Goal: Complete application form: Complete application form

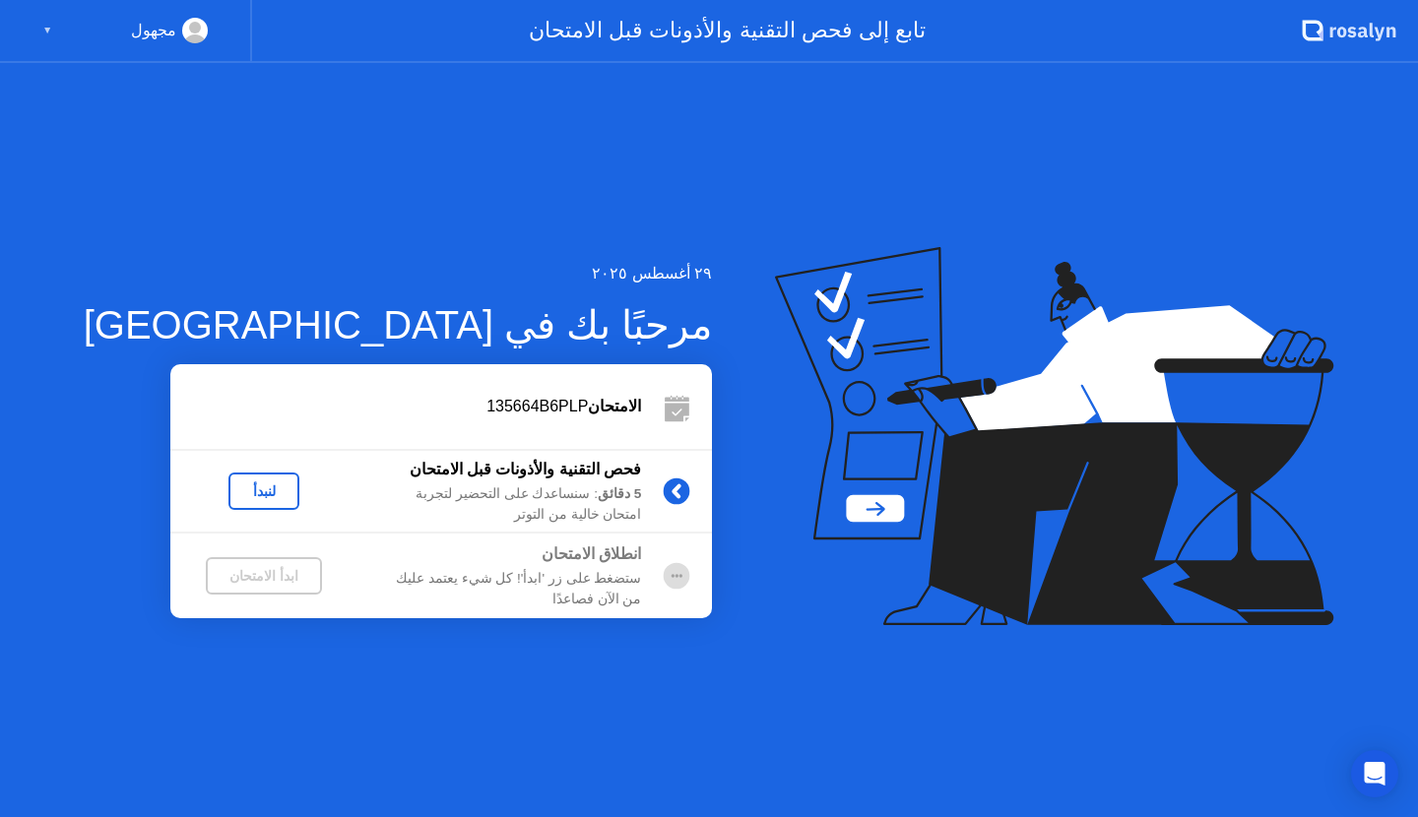
click at [236, 489] on div "لنبدأ" at bounding box center [263, 491] width 55 height 16
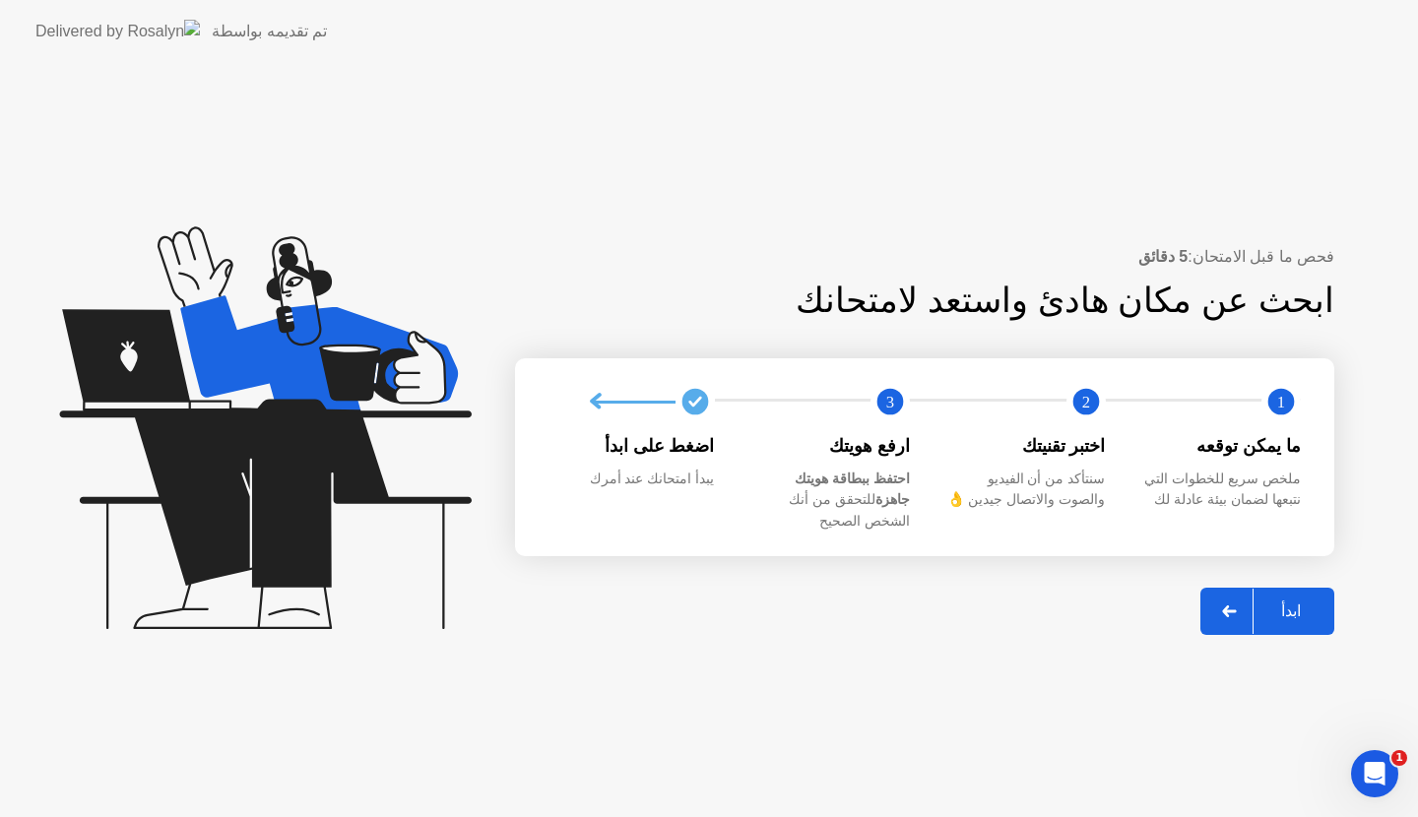
click at [1267, 613] on button "ابدأ" at bounding box center [1267, 611] width 134 height 47
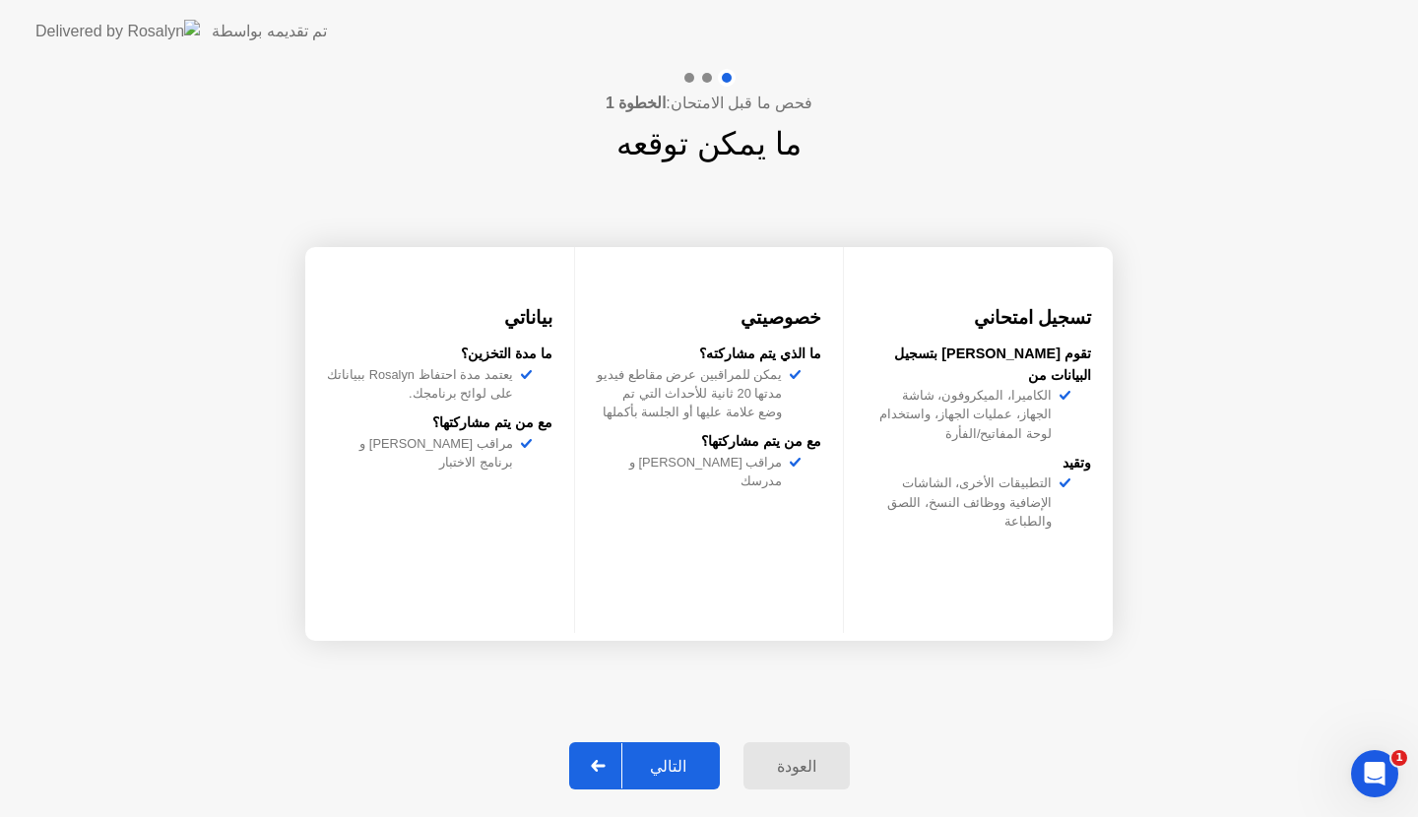
click at [684, 766] on div "التالي" at bounding box center [668, 766] width 92 height 19
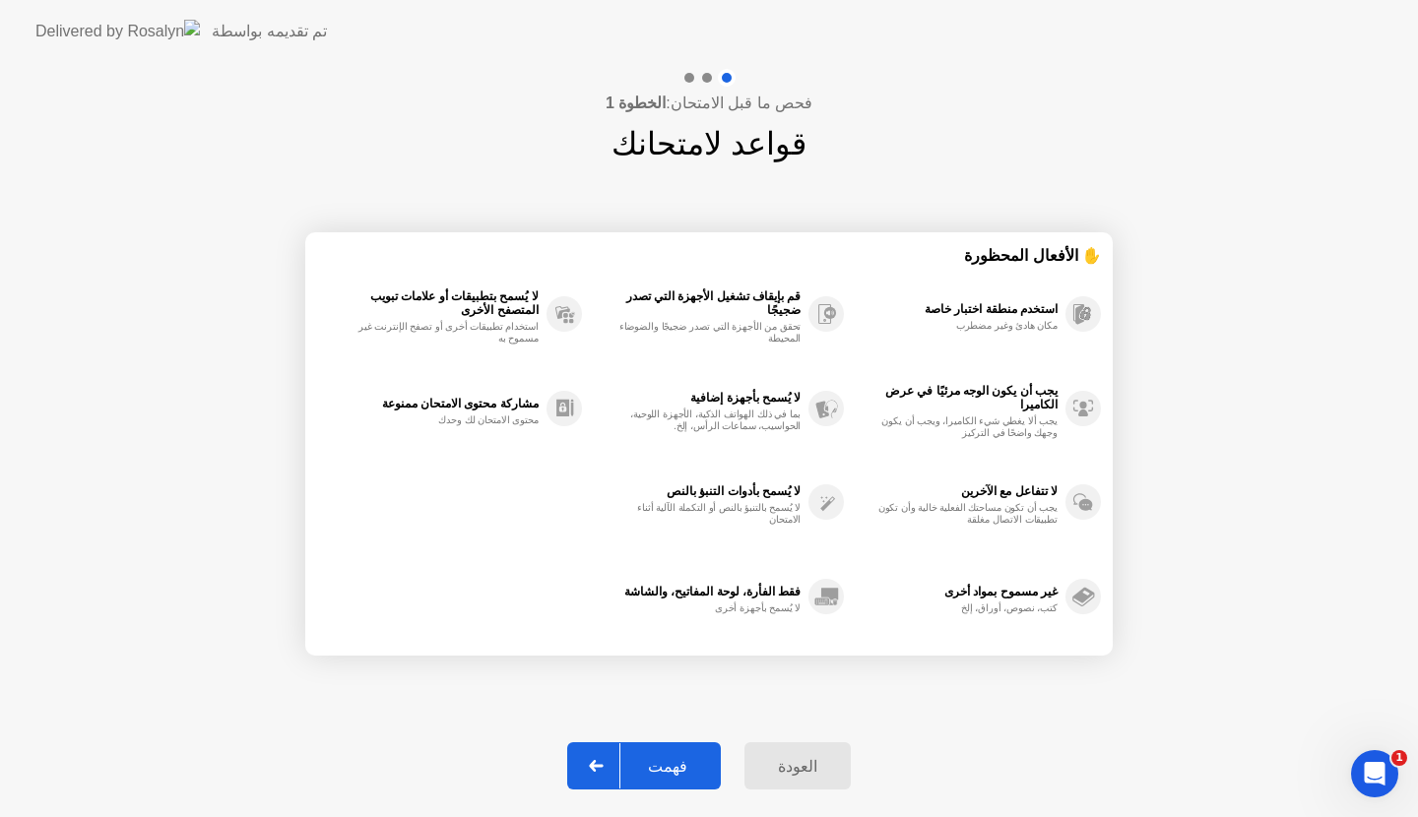
click at [692, 759] on div "فهمت" at bounding box center [667, 766] width 95 height 19
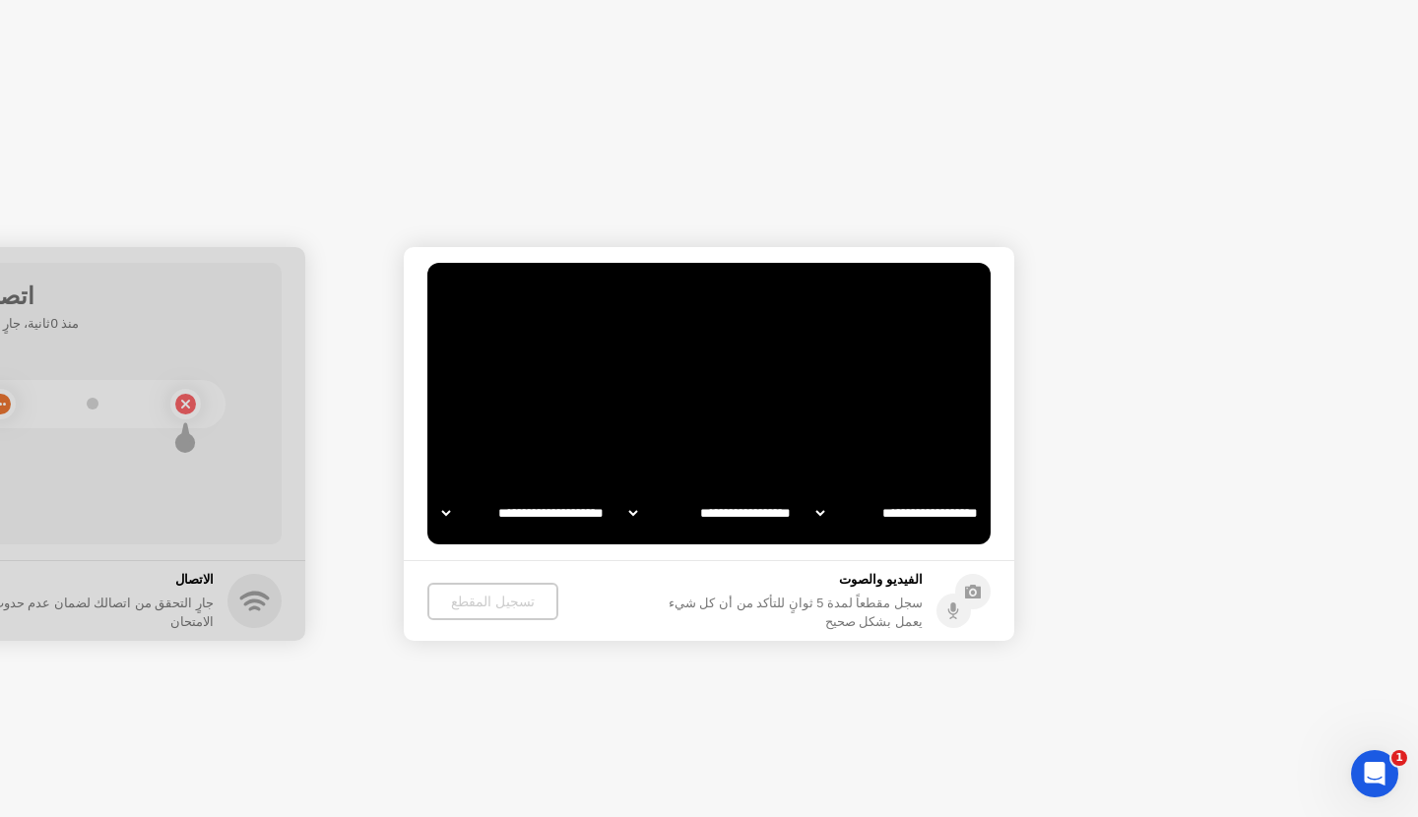
select select "**********"
select select "*******"
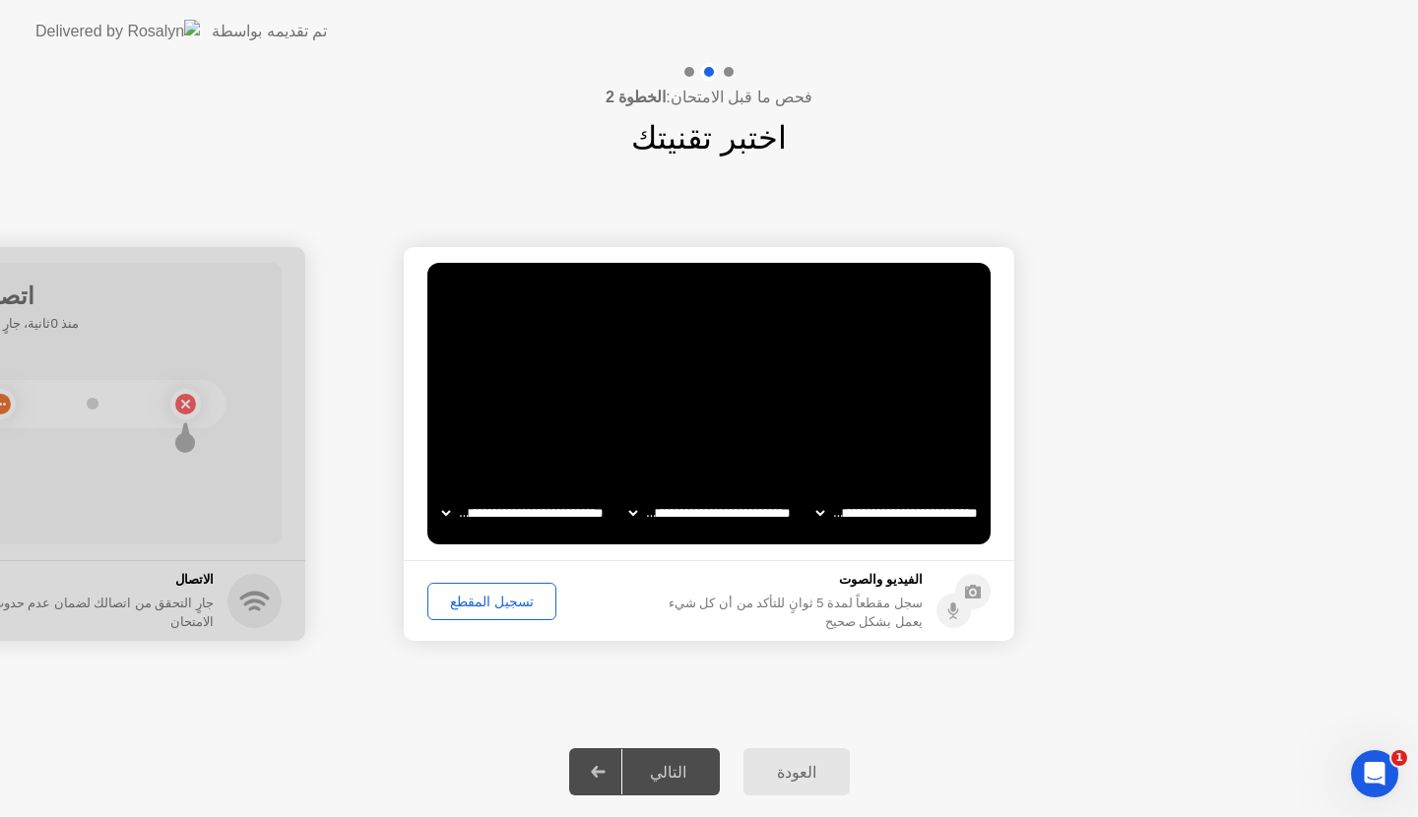
click at [495, 608] on div "تسجيل المقطع" at bounding box center [491, 602] width 115 height 16
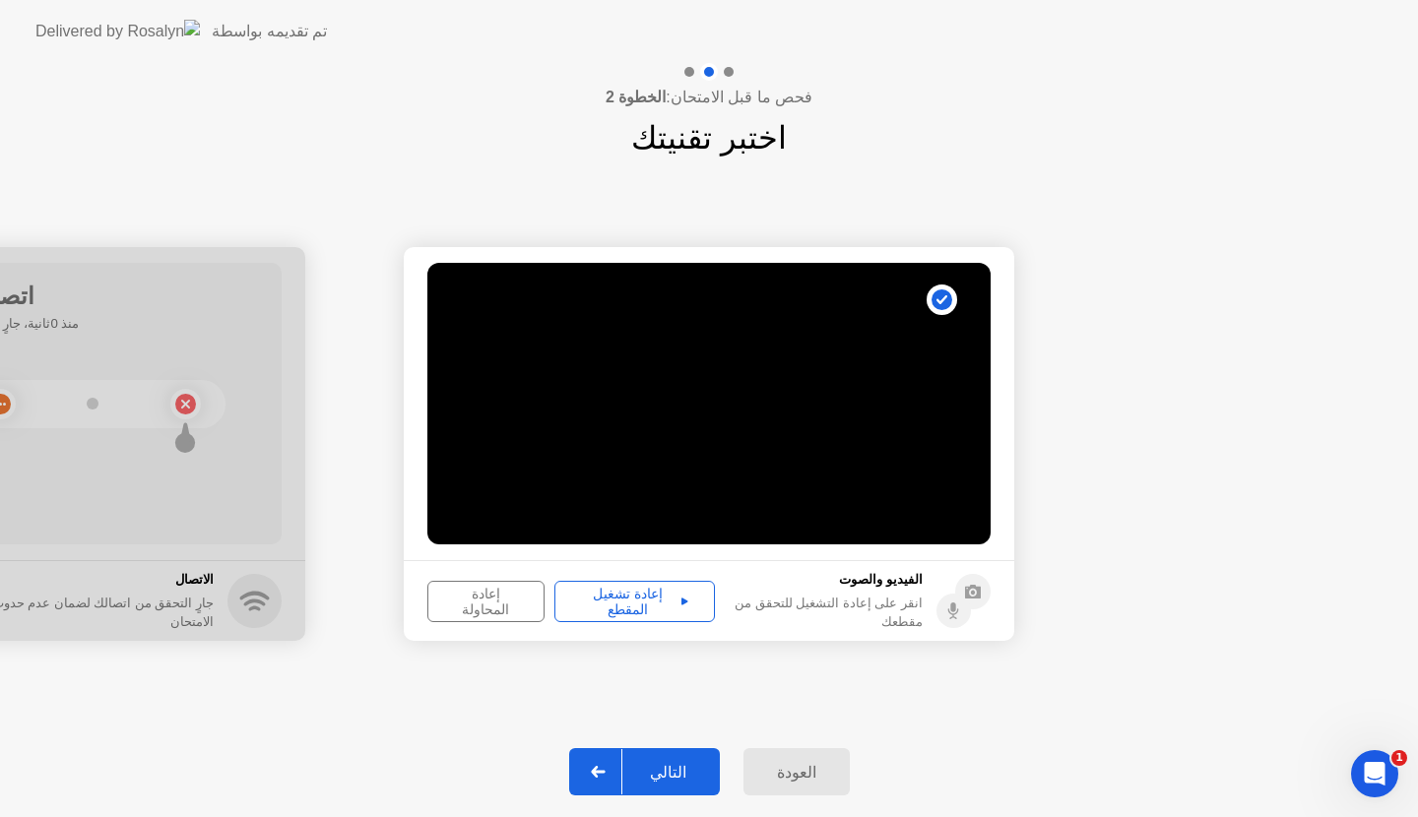
click at [678, 782] on div "التالي" at bounding box center [668, 772] width 92 height 19
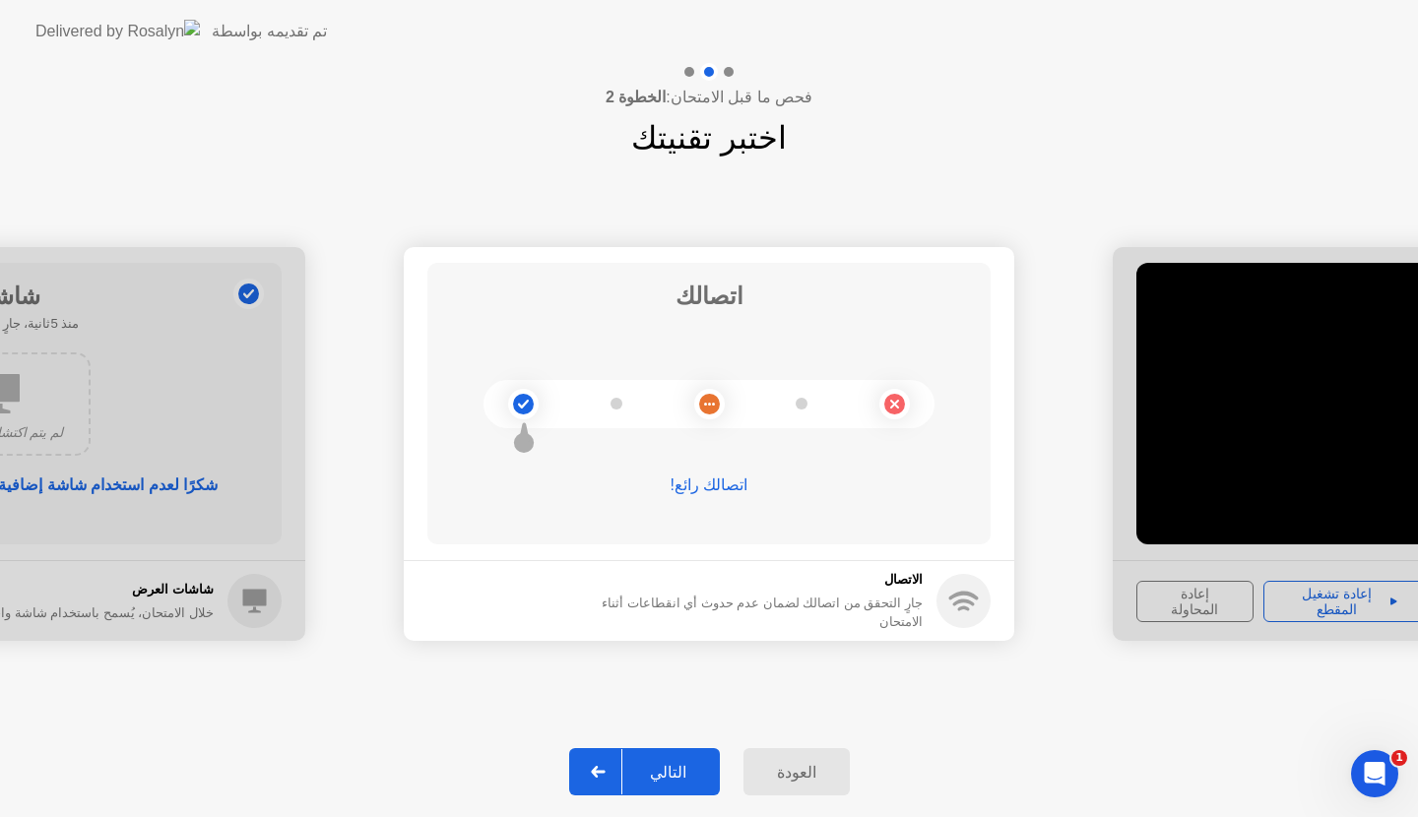
click at [653, 763] on div "التالي" at bounding box center [668, 772] width 92 height 19
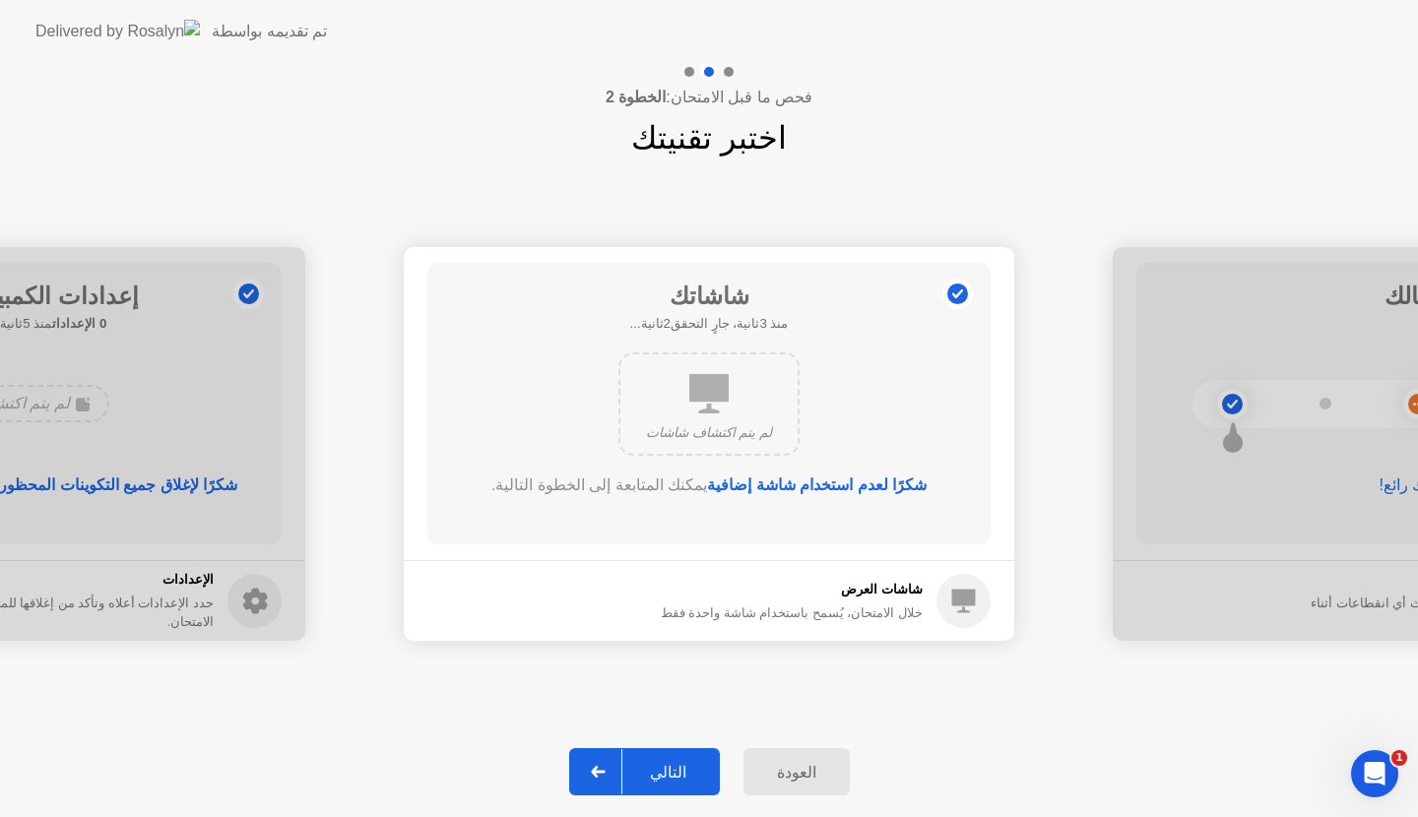
click at [653, 763] on div "التالي" at bounding box center [668, 772] width 92 height 19
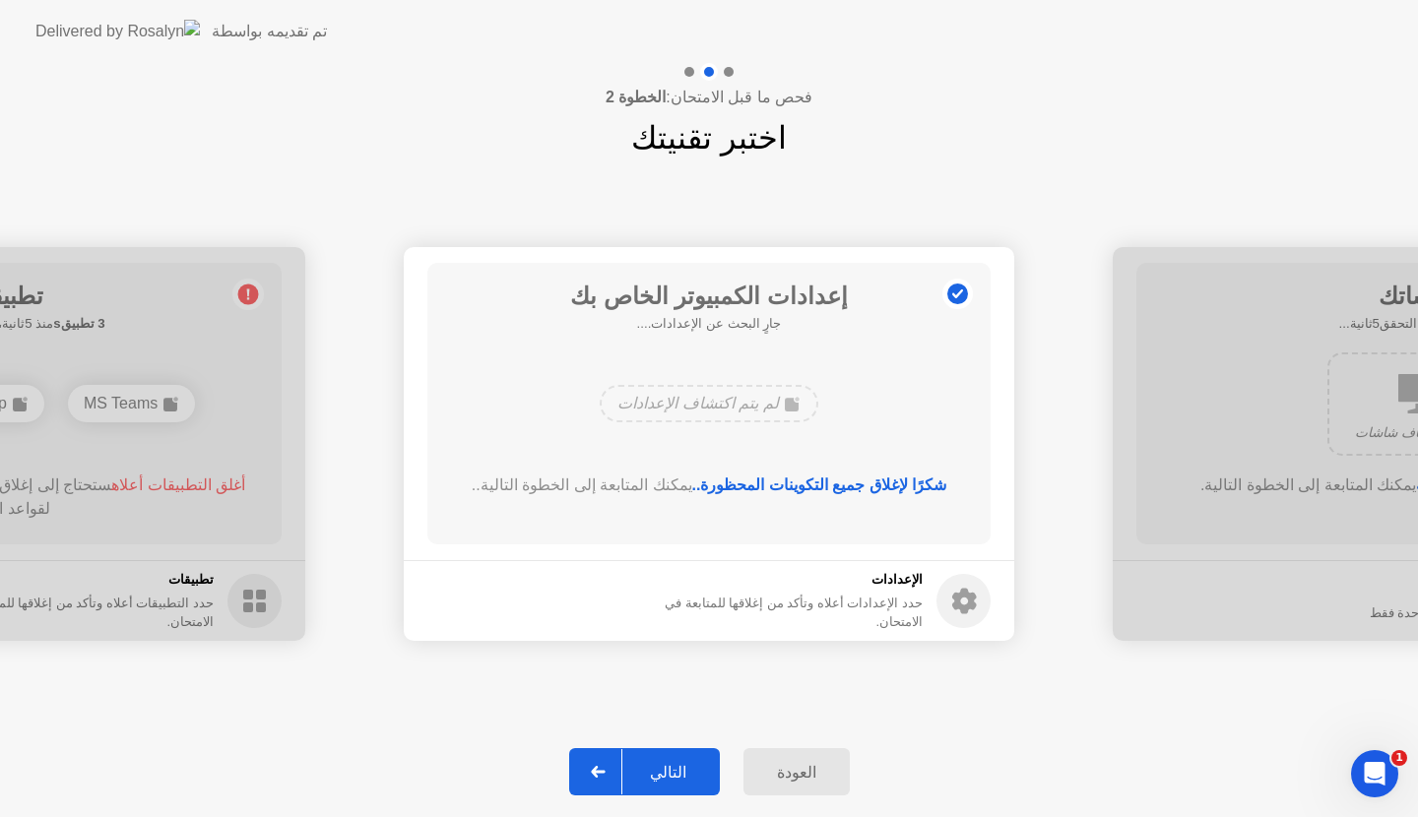
click at [653, 763] on div "التالي" at bounding box center [668, 772] width 92 height 19
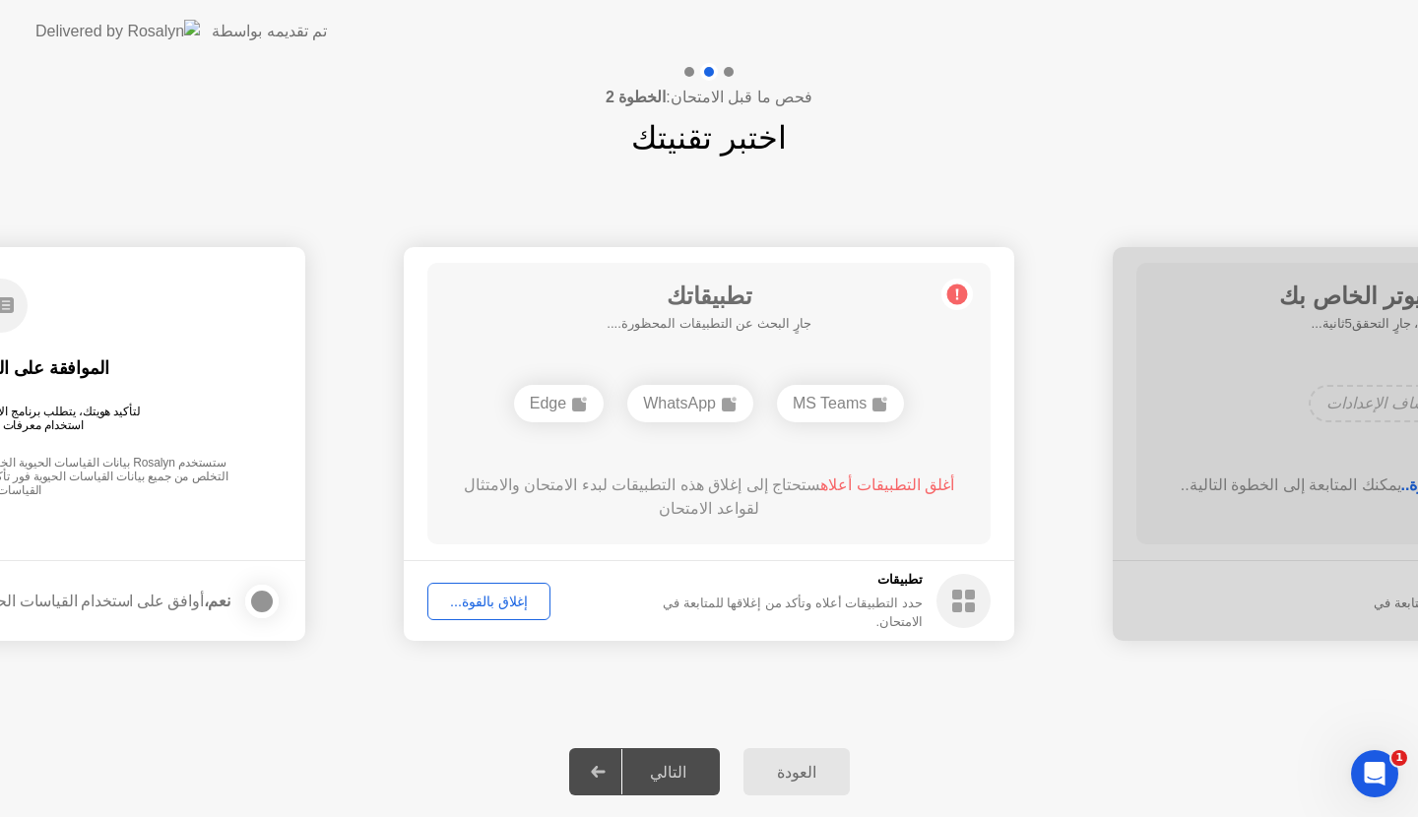
click at [518, 607] on div "إغلاق بالقوة..." at bounding box center [488, 602] width 109 height 16
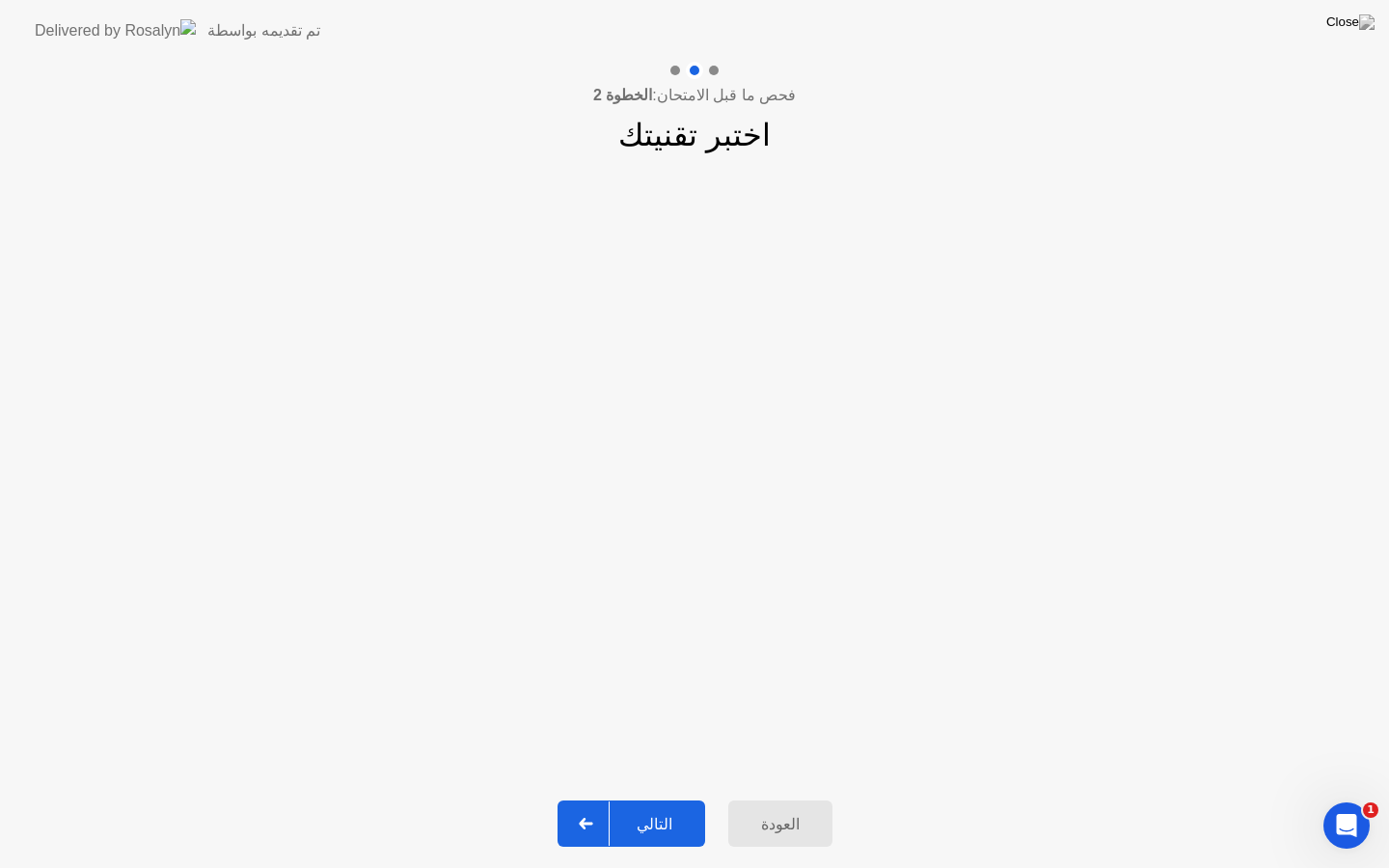
click at [662, 799] on div "التالي" at bounding box center [654, 824] width 90 height 19
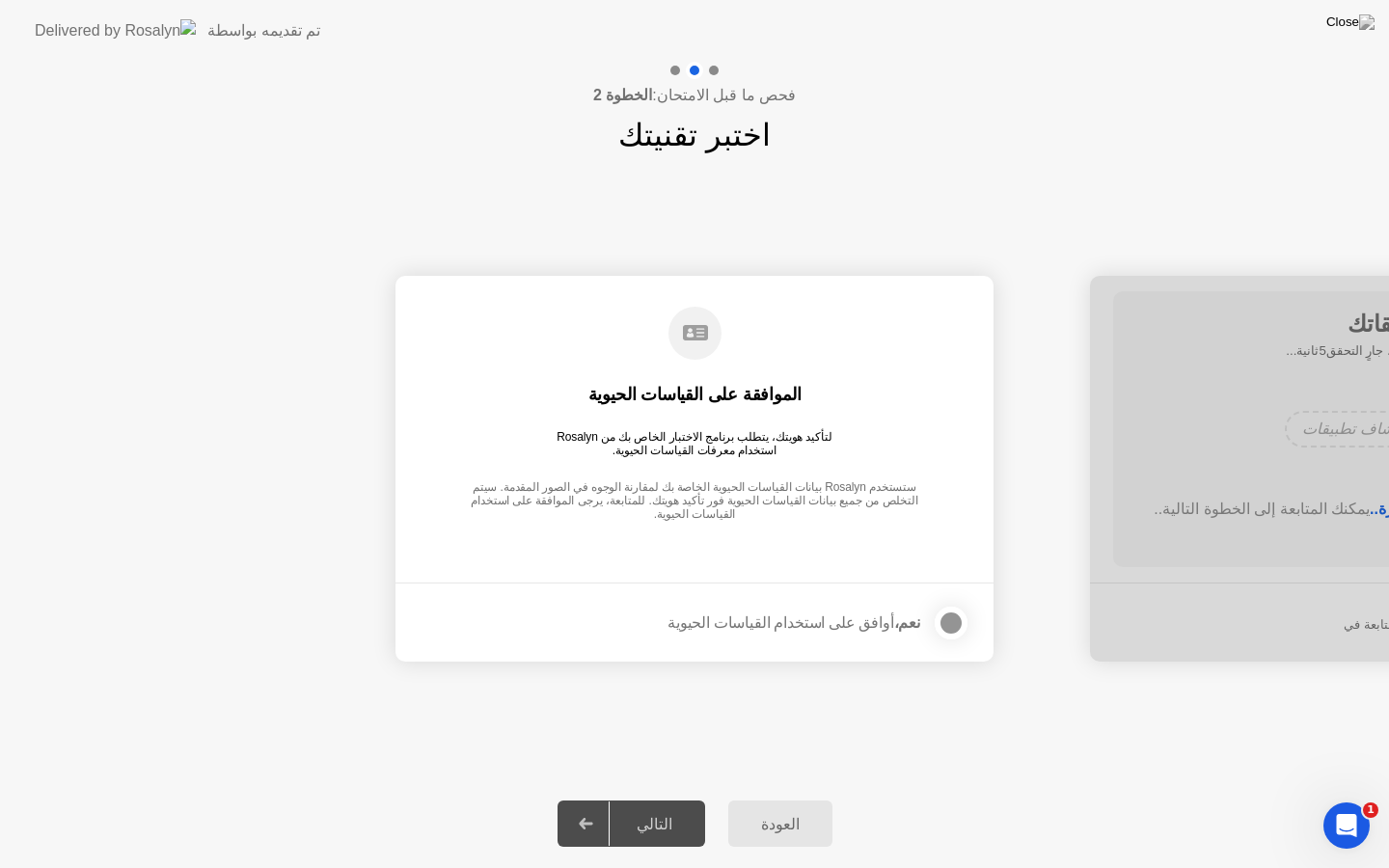
click at [662, 799] on div "التالي" at bounding box center [654, 824] width 90 height 19
click at [953, 620] on div at bounding box center [951, 623] width 24 height 24
click at [653, 799] on button "التالي" at bounding box center [631, 823] width 148 height 46
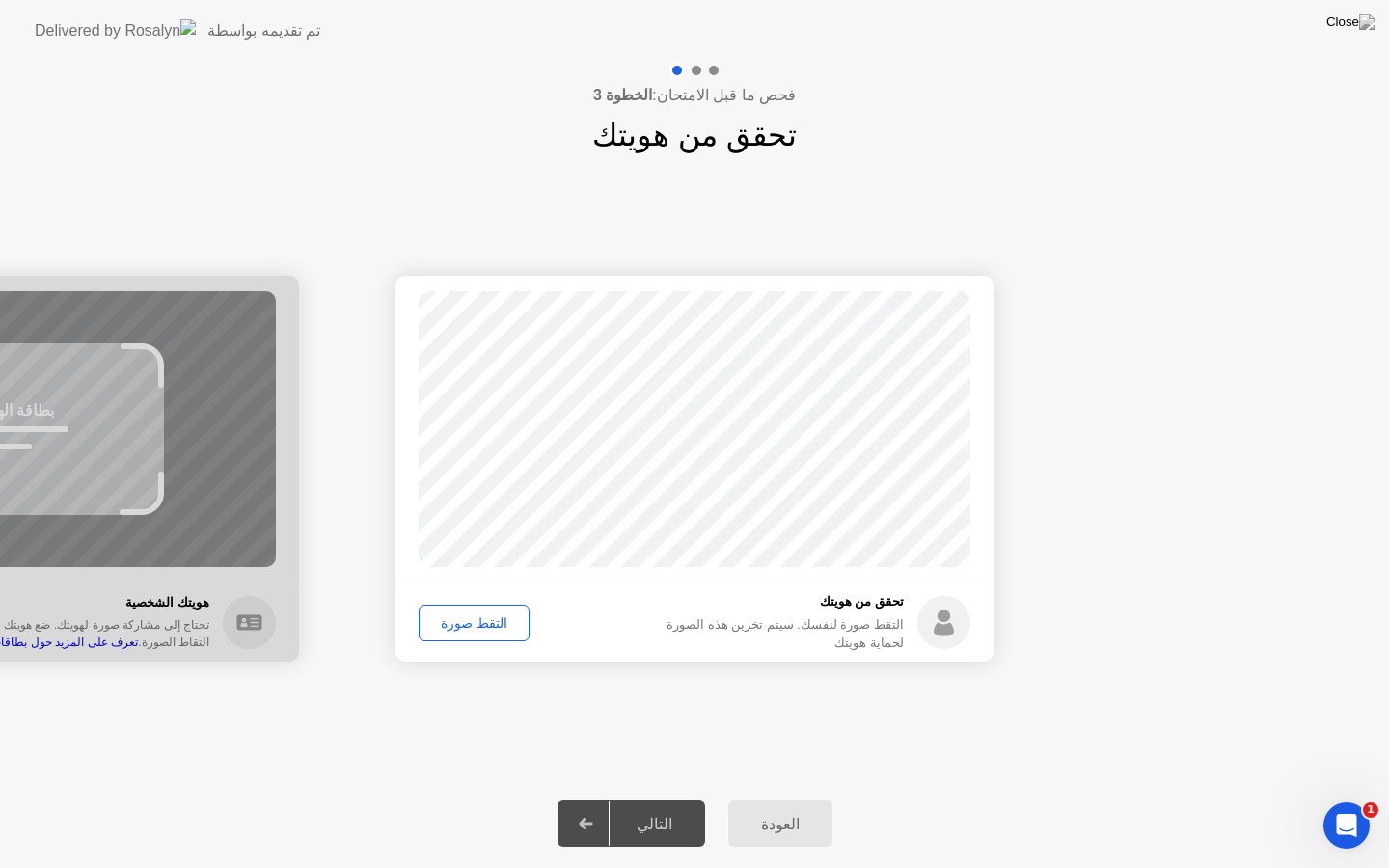
click at [477, 628] on div "التقط صورة" at bounding box center [473, 623] width 97 height 16
click at [455, 619] on div "إعادة الالتقاط" at bounding box center [477, 623] width 105 height 16
click at [471, 631] on div "التقط صورة" at bounding box center [473, 623] width 97 height 16
click at [624, 799] on div "التالي" at bounding box center [654, 824] width 90 height 19
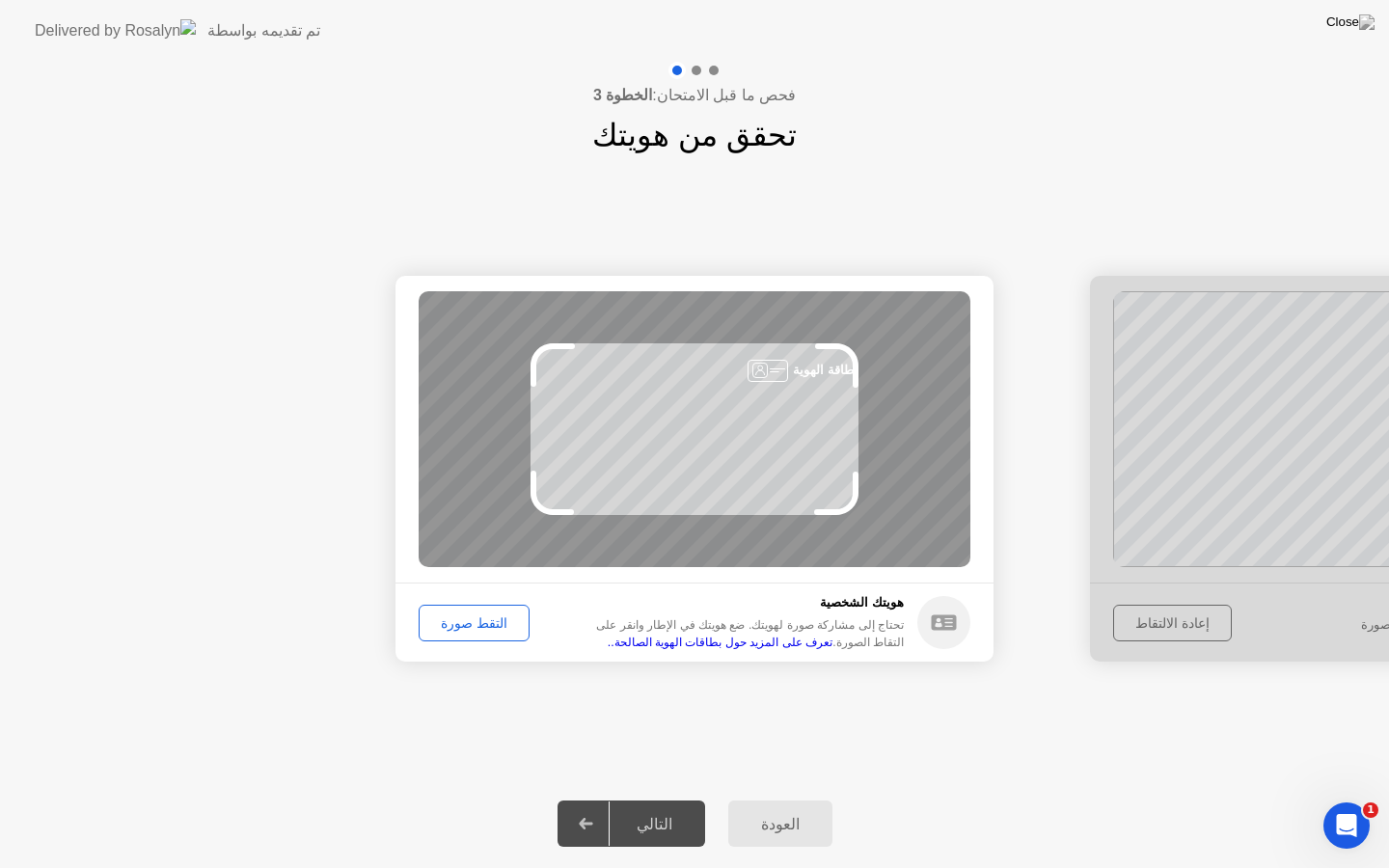
click at [496, 625] on div "التقط صورة" at bounding box center [473, 623] width 97 height 16
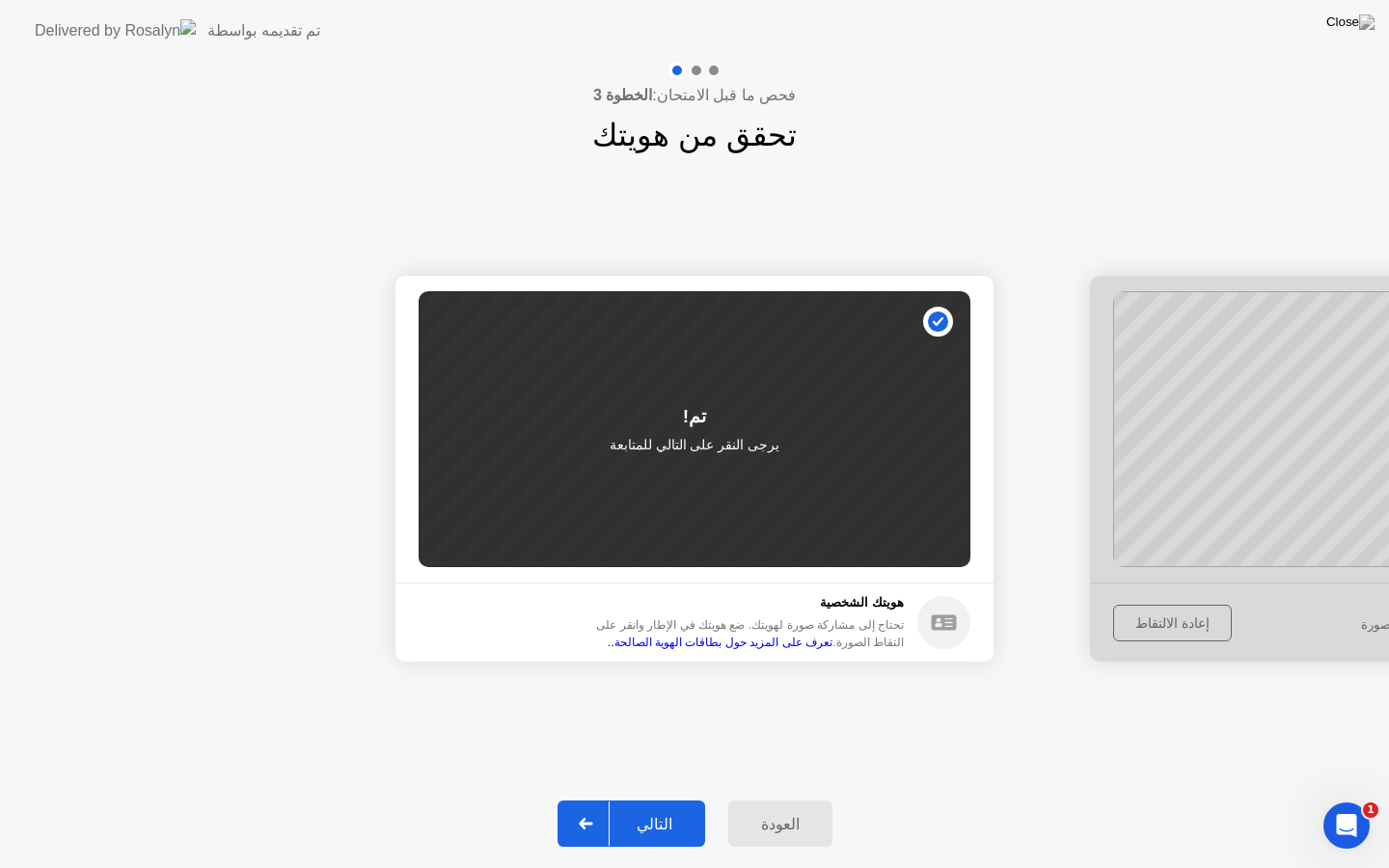
click at [669, 799] on div "التالي" at bounding box center [654, 824] width 90 height 19
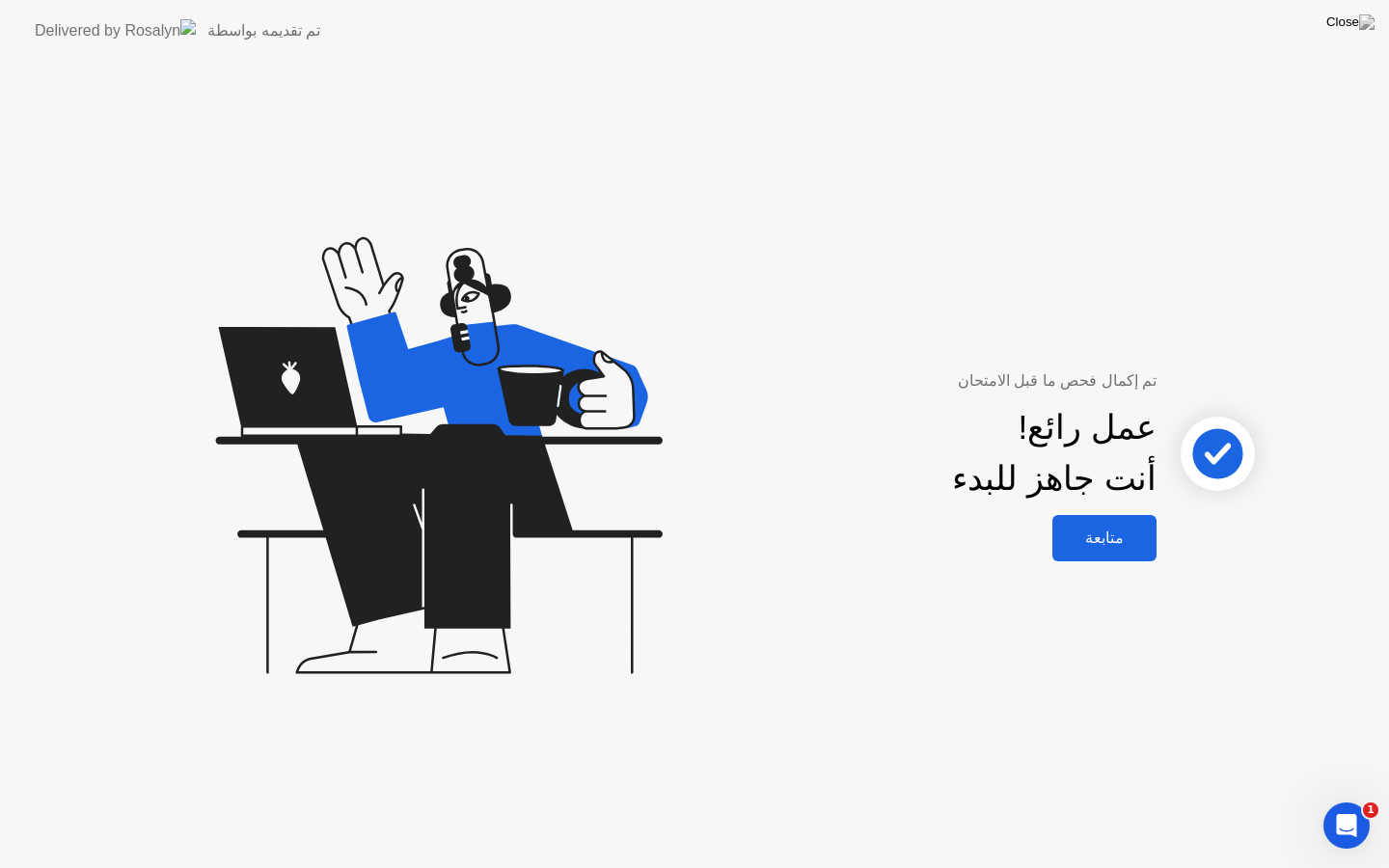
click at [1153, 548] on button "متابعة" at bounding box center [1104, 538] width 104 height 46
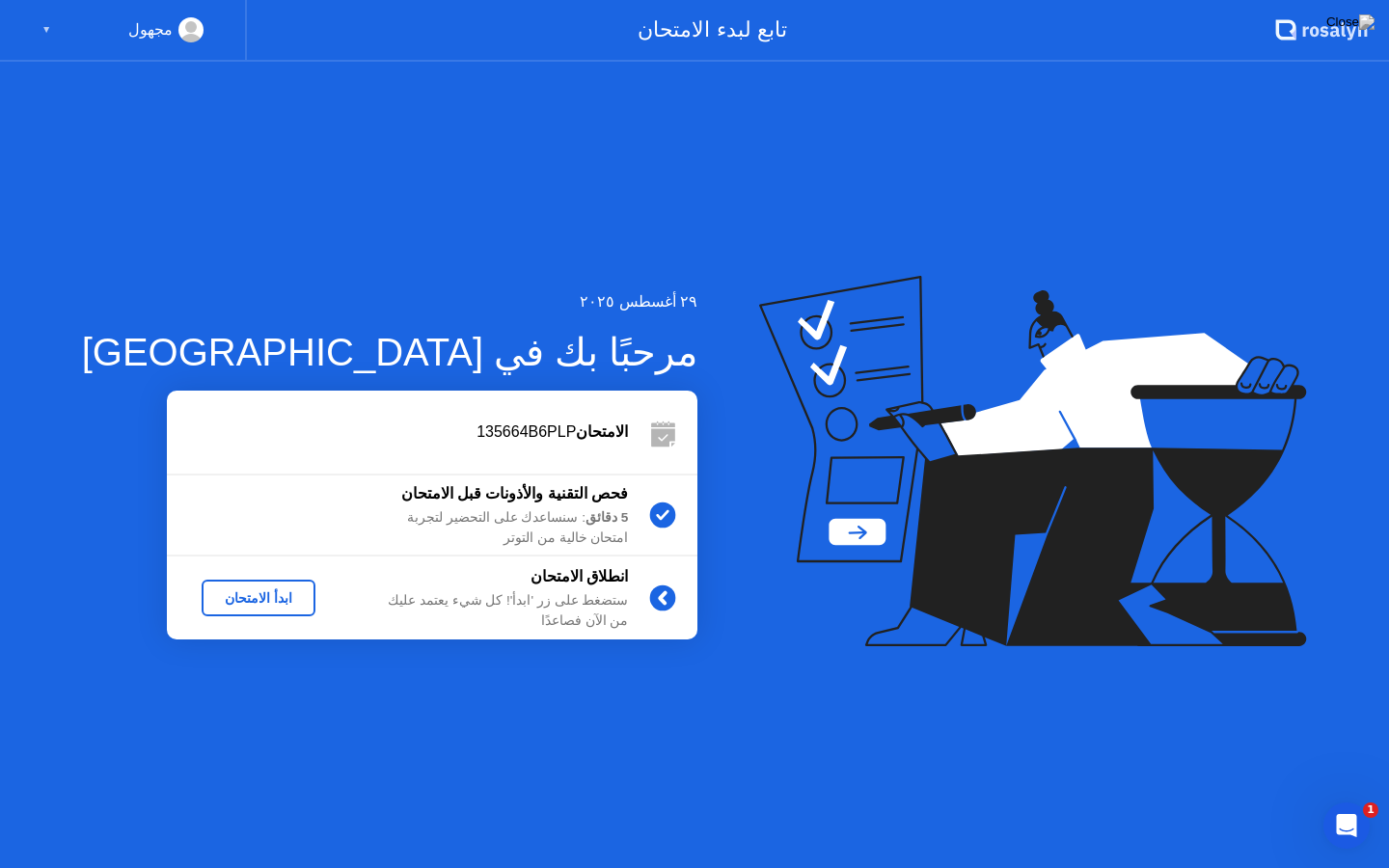
click at [210, 585] on button "ابدأ الامتحان" at bounding box center [259, 598] width 114 height 36
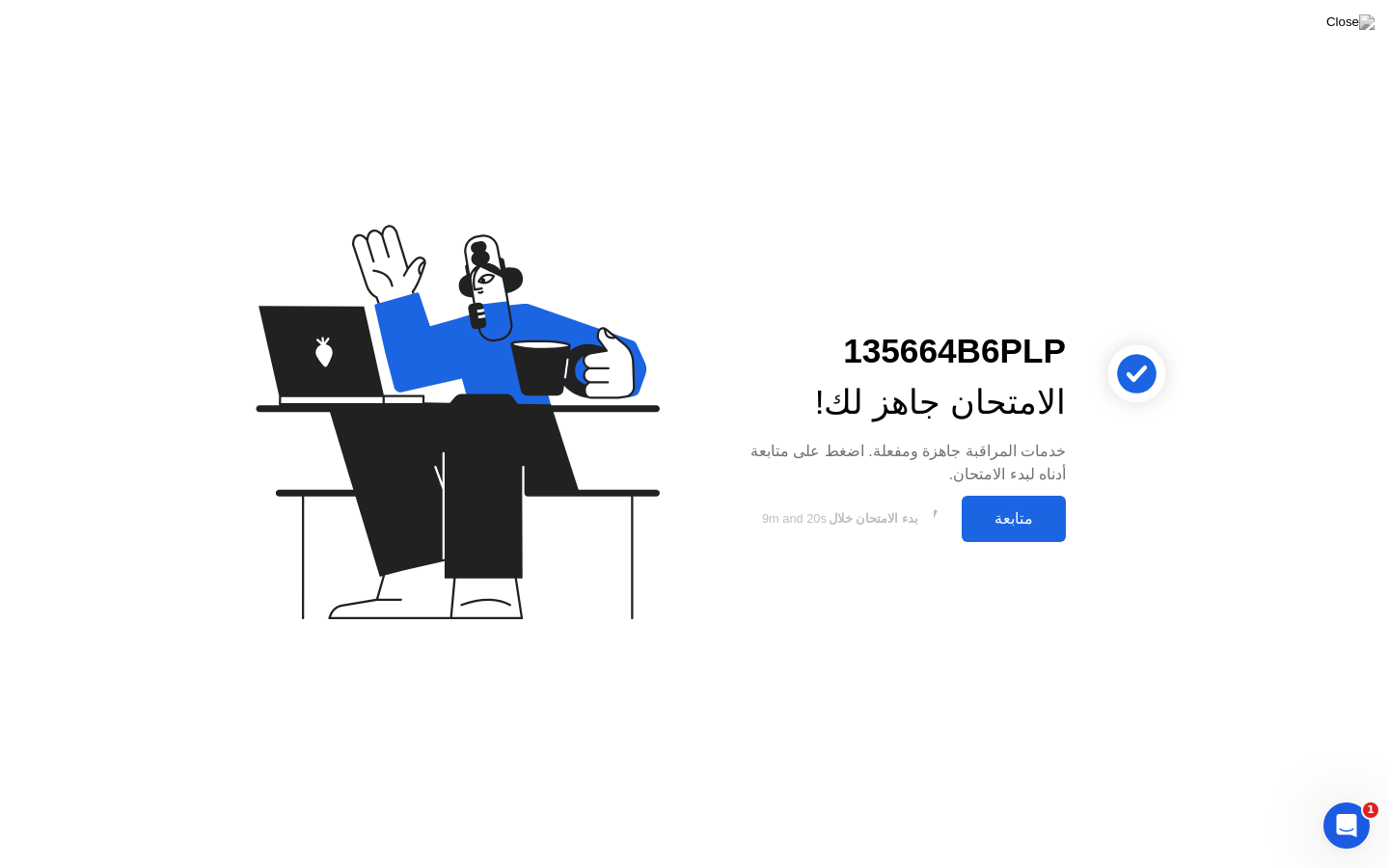
click at [1012, 528] on div "متابعة" at bounding box center [1014, 518] width 93 height 19
